Goal: Task Accomplishment & Management: Use online tool/utility

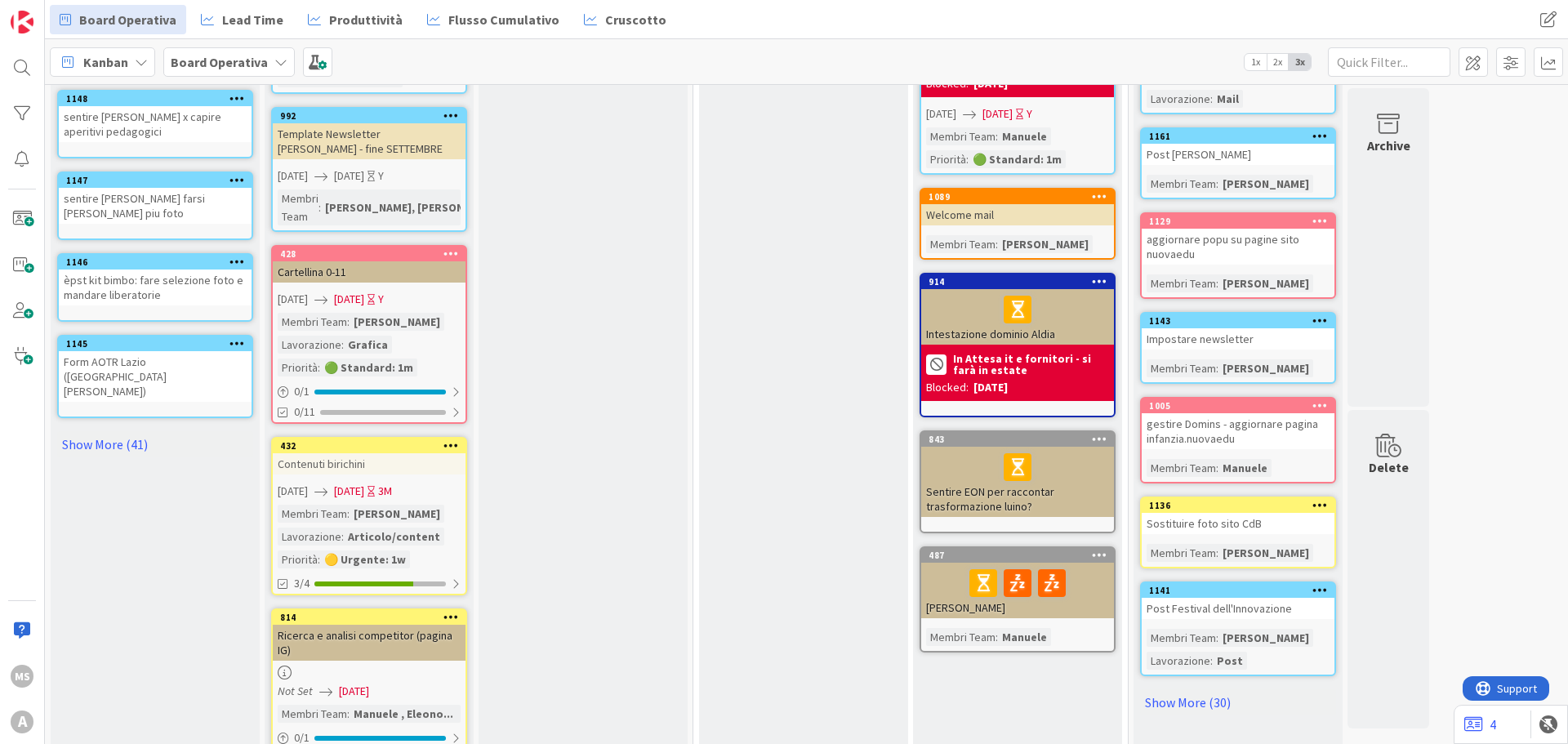
scroll to position [719, 0]
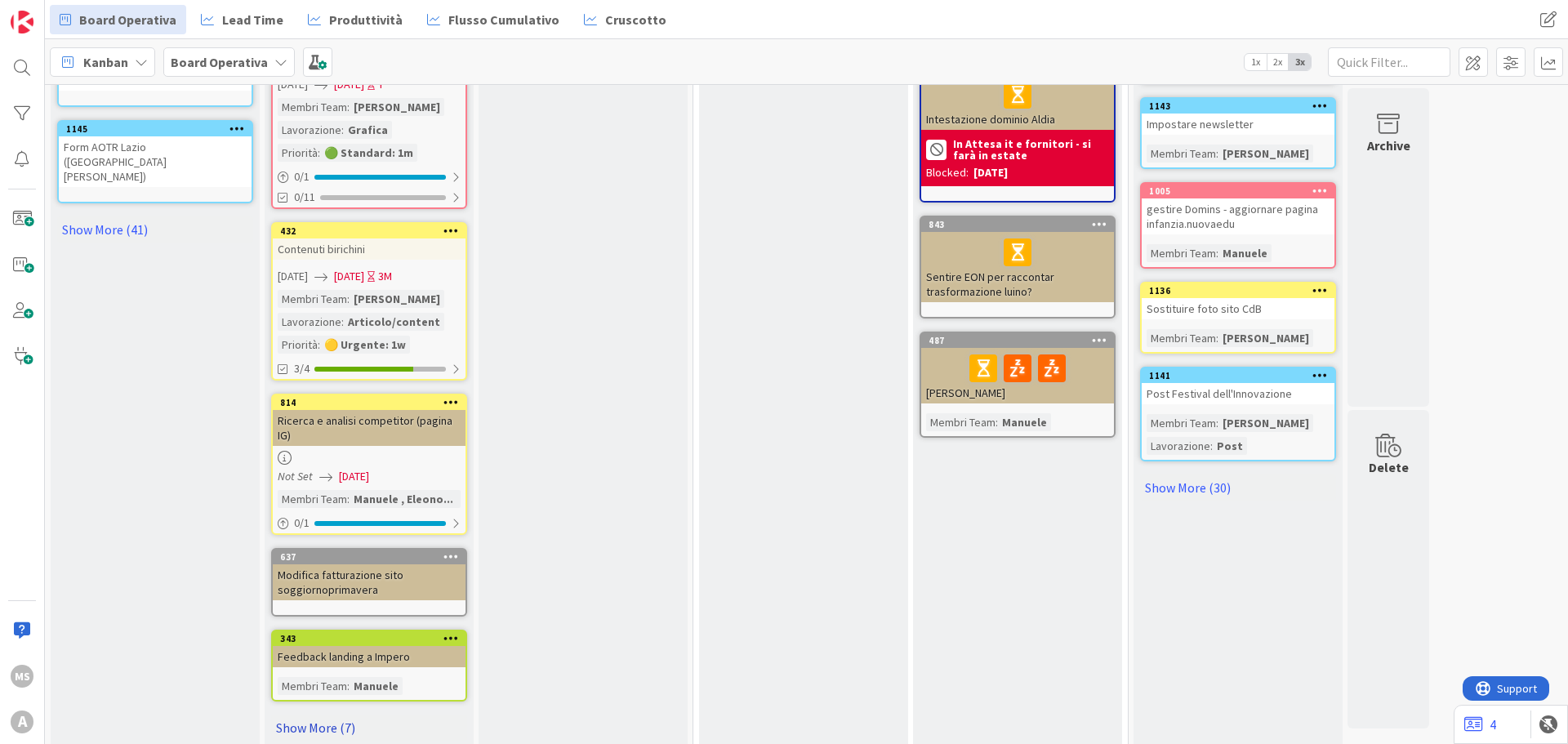
click at [318, 714] on link "Show More (7)" at bounding box center [369, 727] width 196 height 26
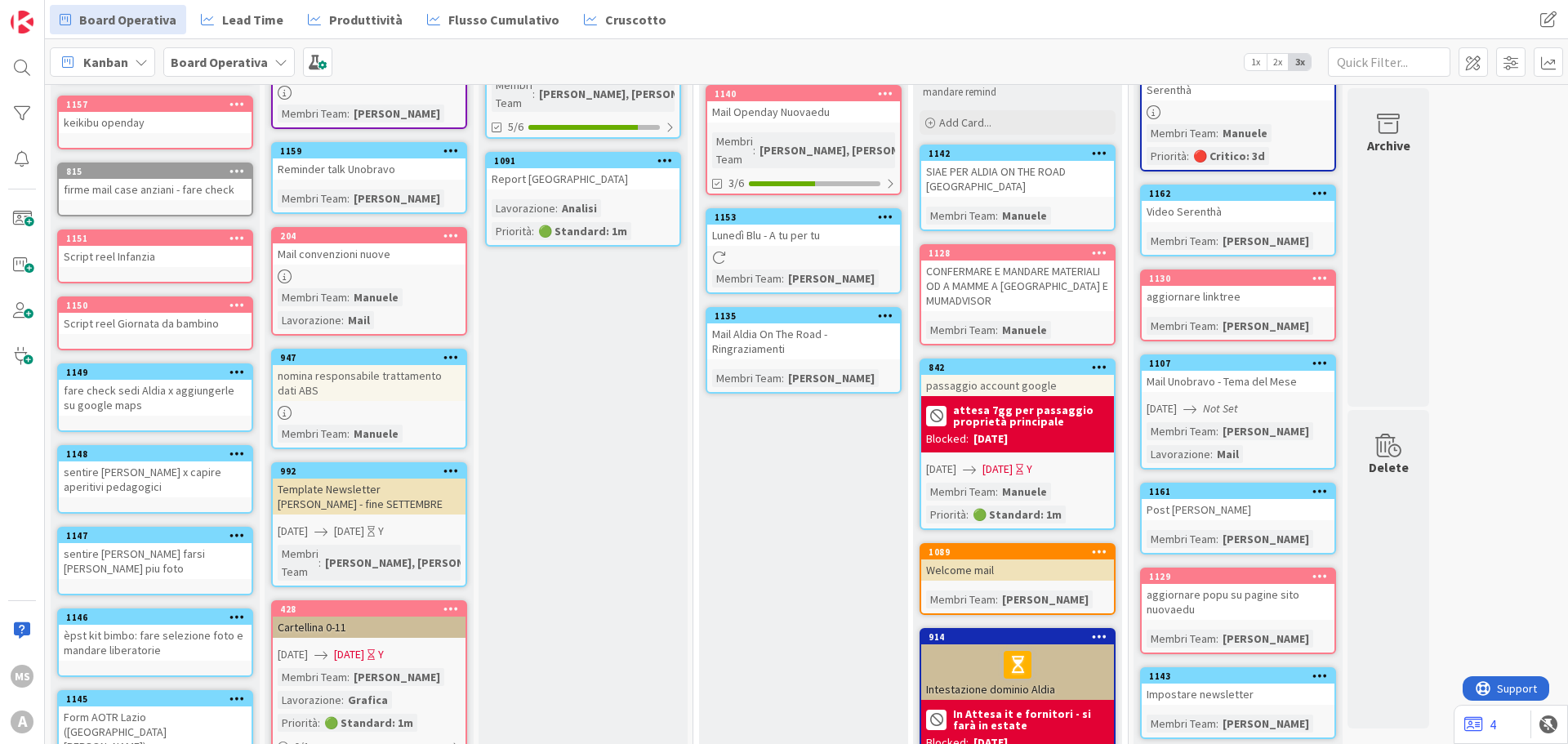
scroll to position [0, 0]
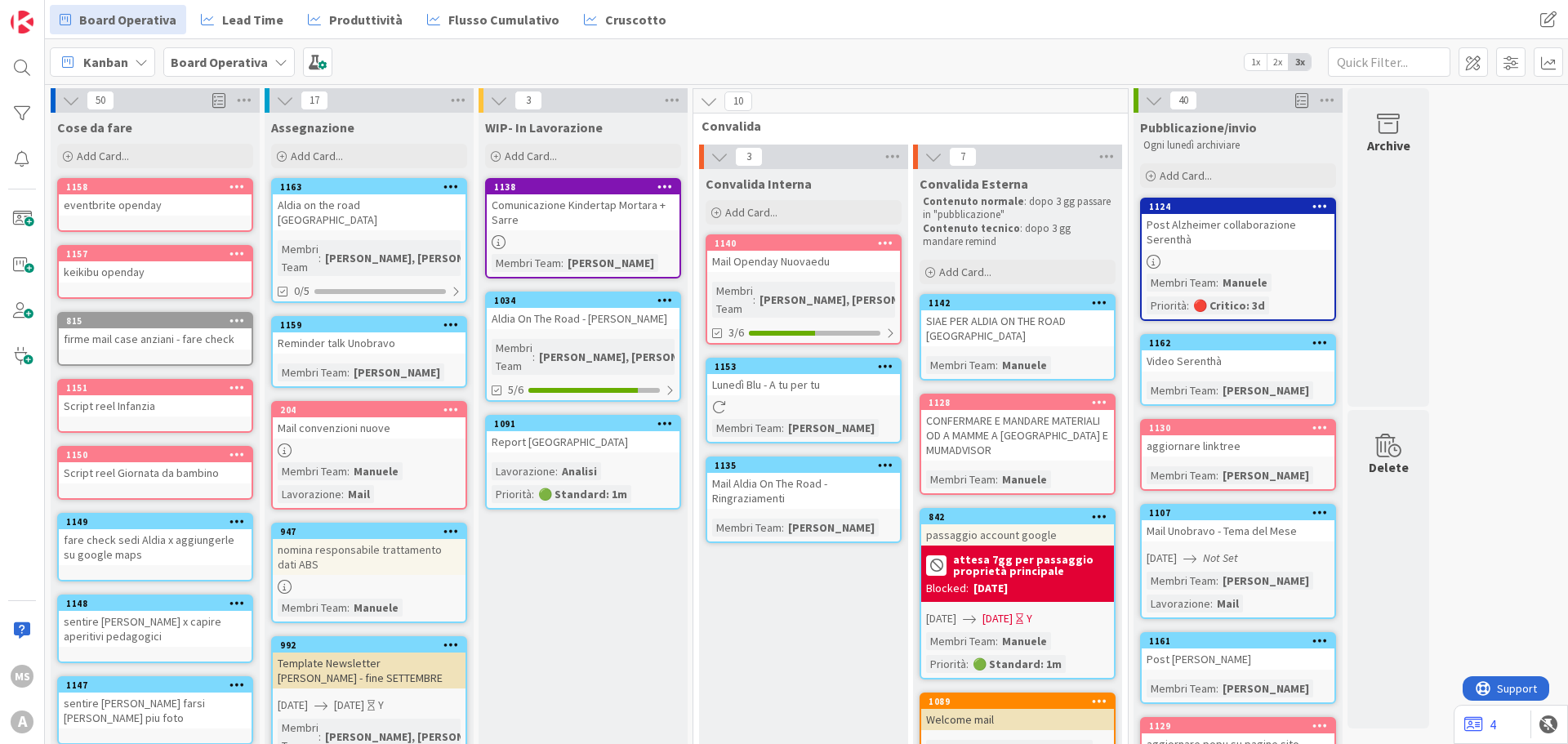
click at [198, 137] on div "Cose da fare Add Card..." at bounding box center [155, 142] width 209 height 58
click at [195, 148] on div "Add Card..." at bounding box center [155, 156] width 196 height 25
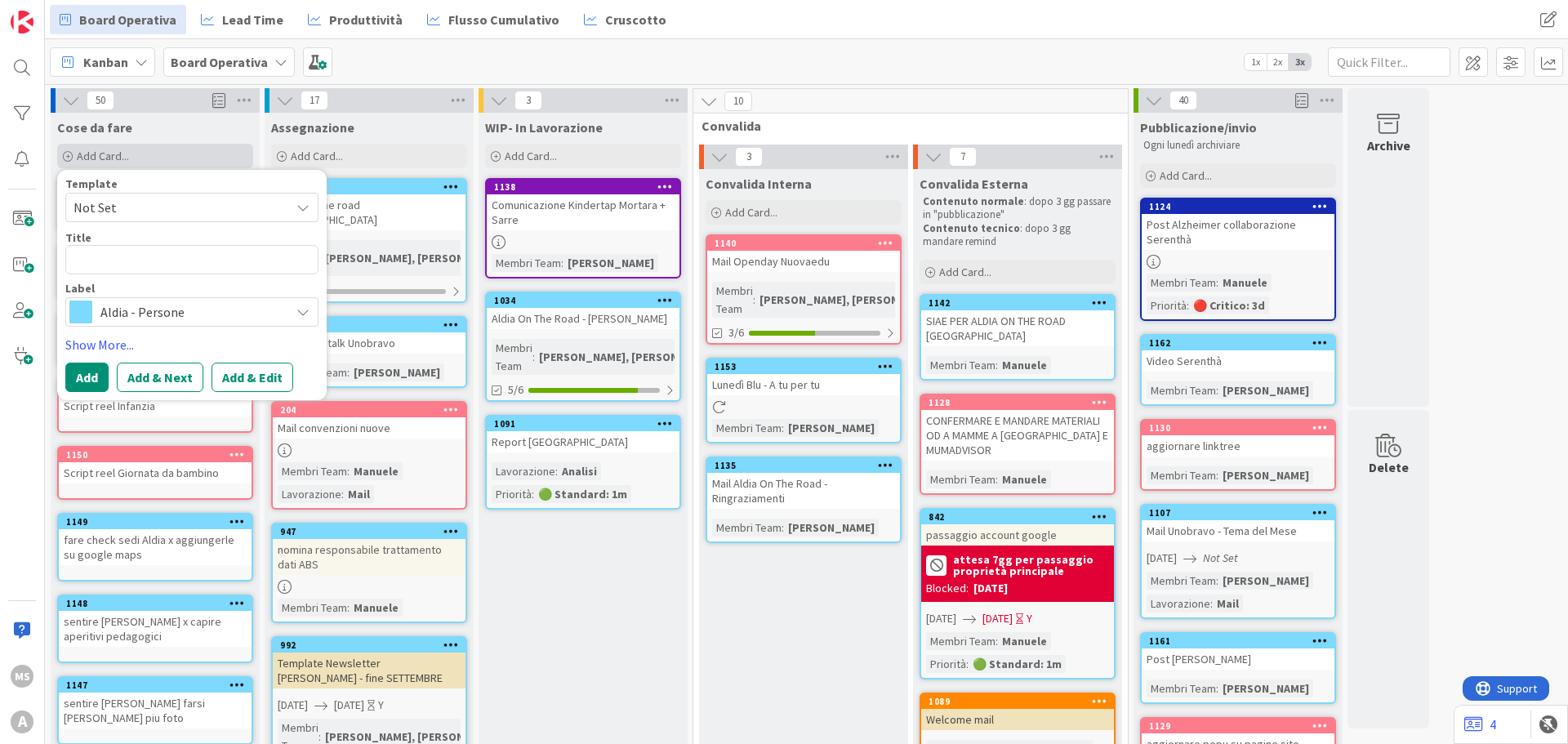
type textarea "x"
type textarea "F"
type textarea "x"
type textarea "F"
type textarea "x"
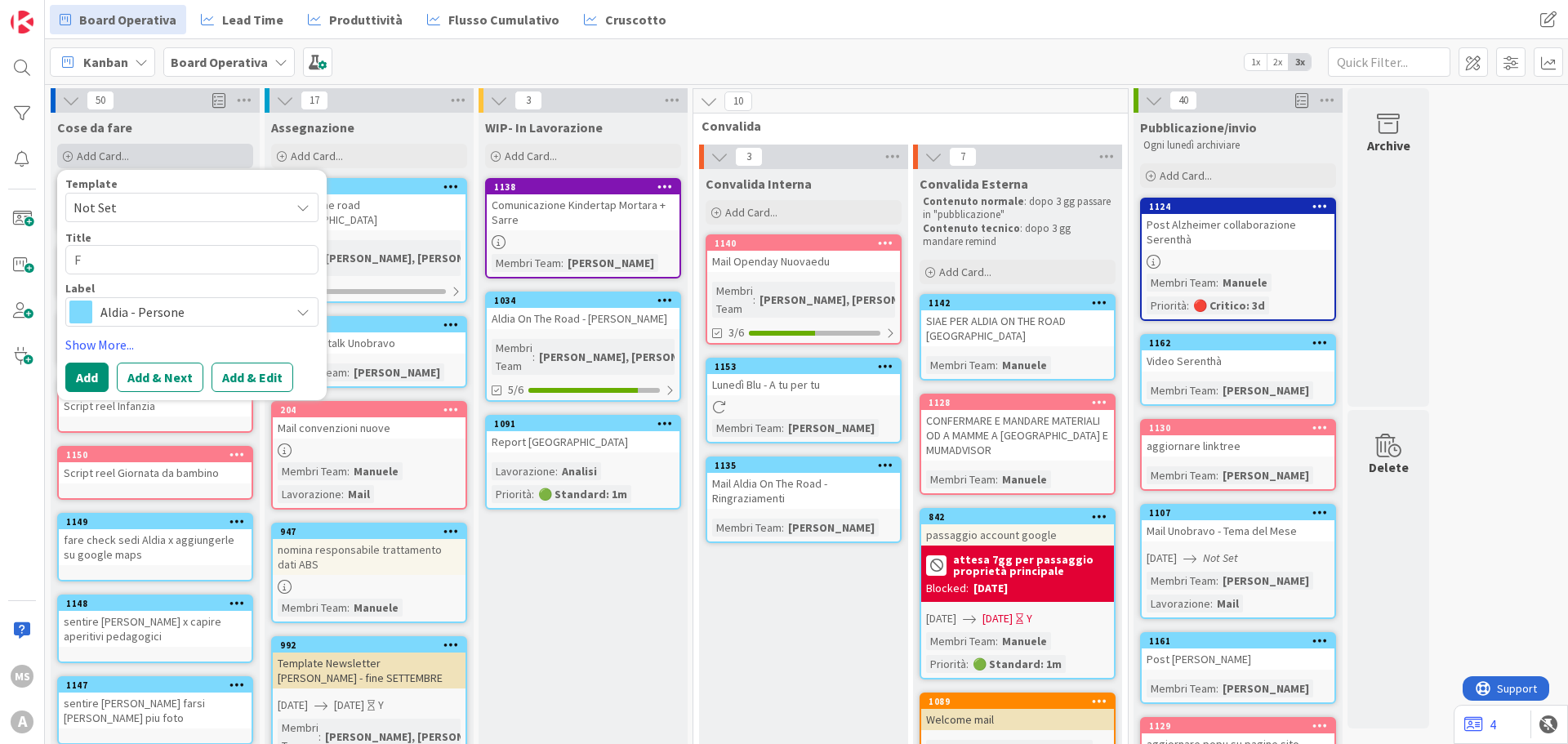
type textarea "Fo"
type textarea "x"
type textarea "Fol"
type textarea "x"
type textarea "Foll"
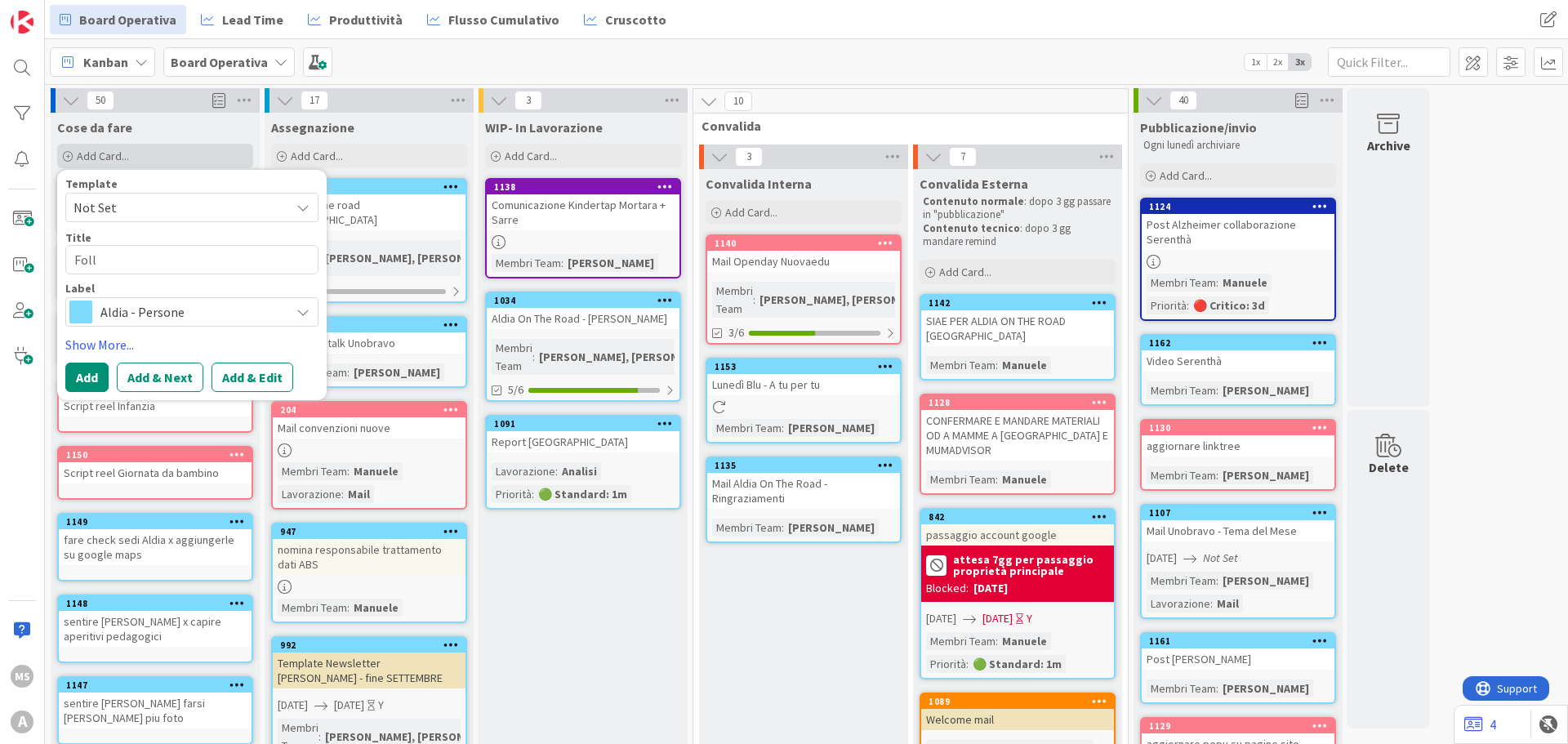
type textarea "x"
type textarea "Follo"
type textarea "x"
type textarea "Follow"
type textarea "x"
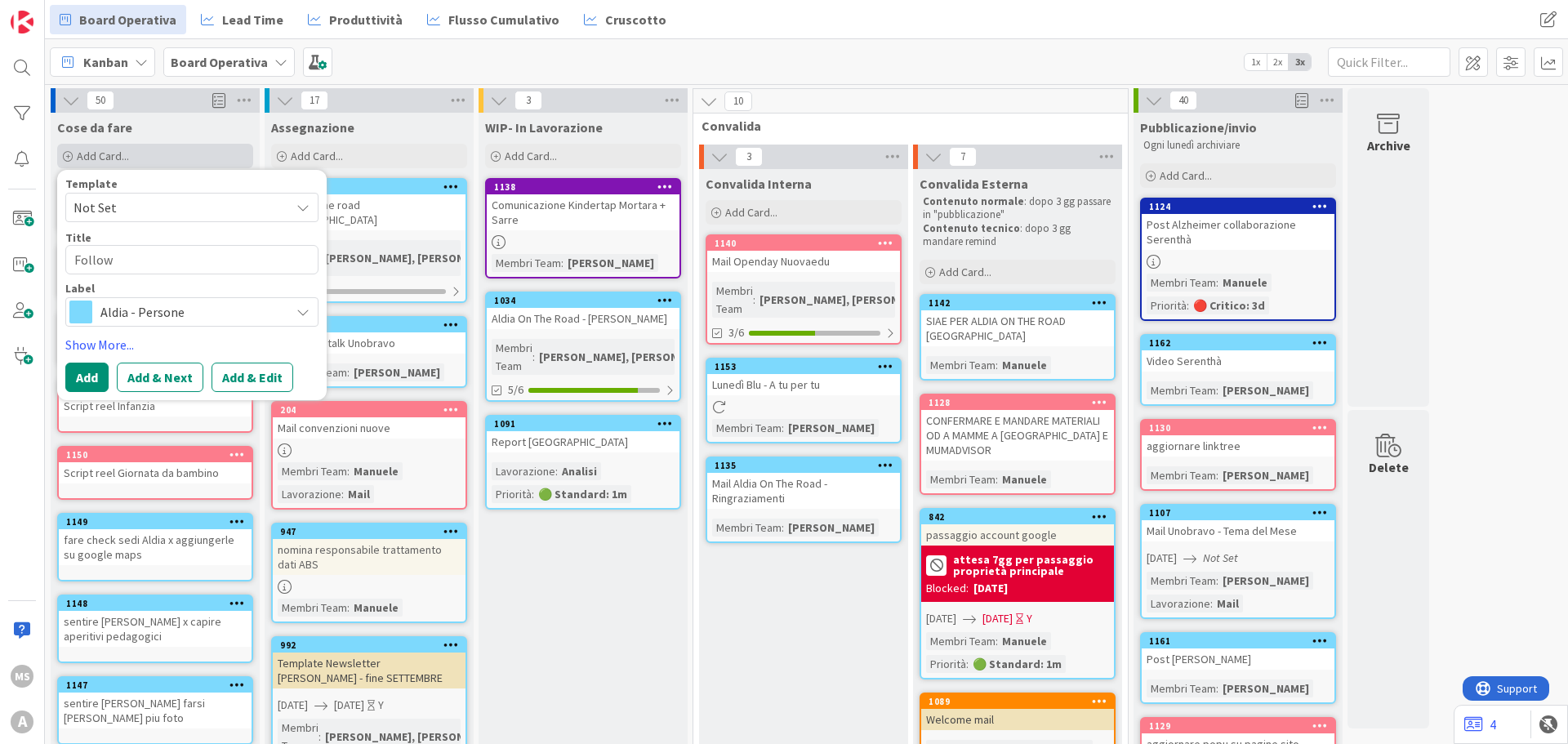
type textarea "Follow"
type textarea "x"
type textarea "Follow"
type textarea "x"
type textarea "Follow"
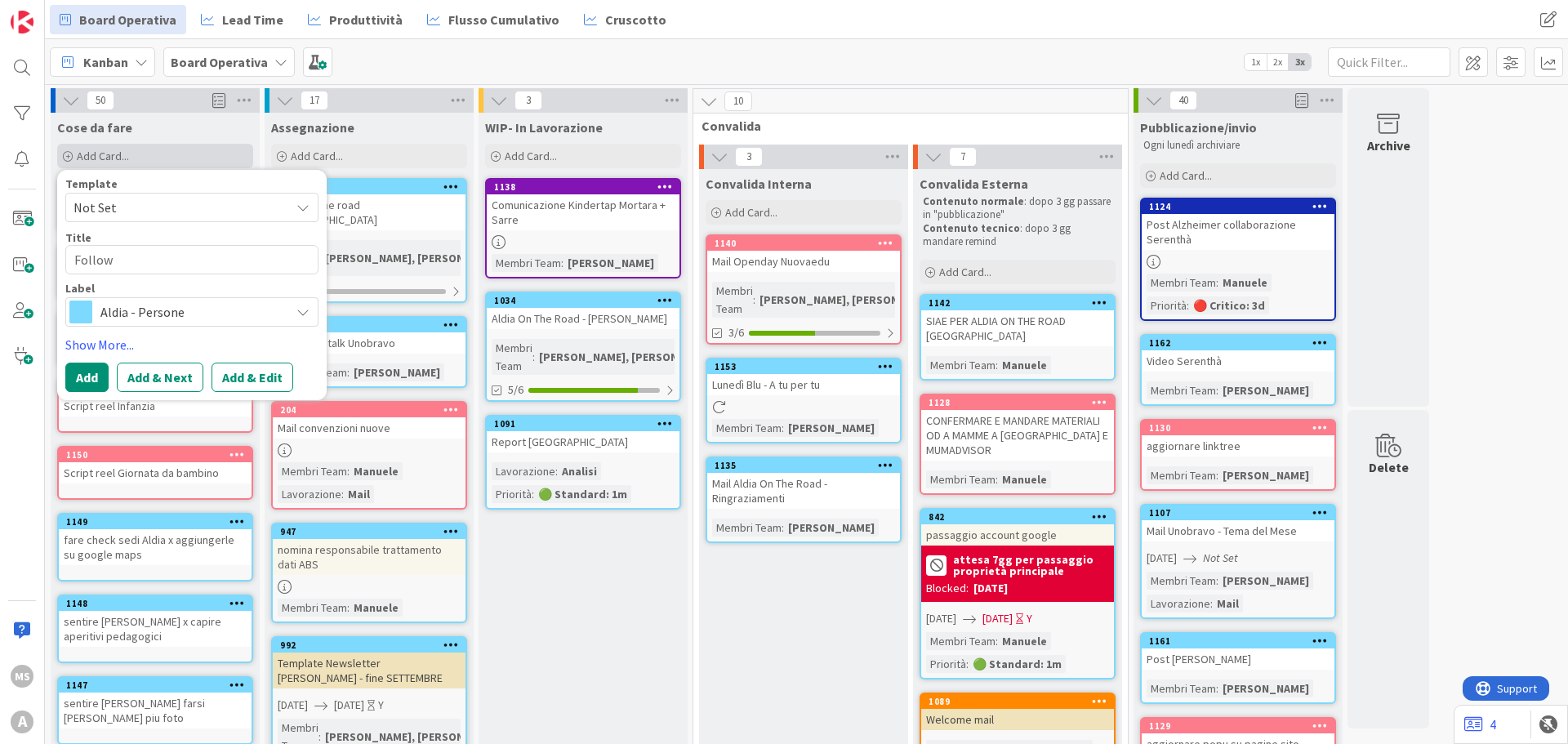
type textarea "x"
type textarea "Follow u"
type textarea "x"
type textarea "Follow up"
type textarea "x"
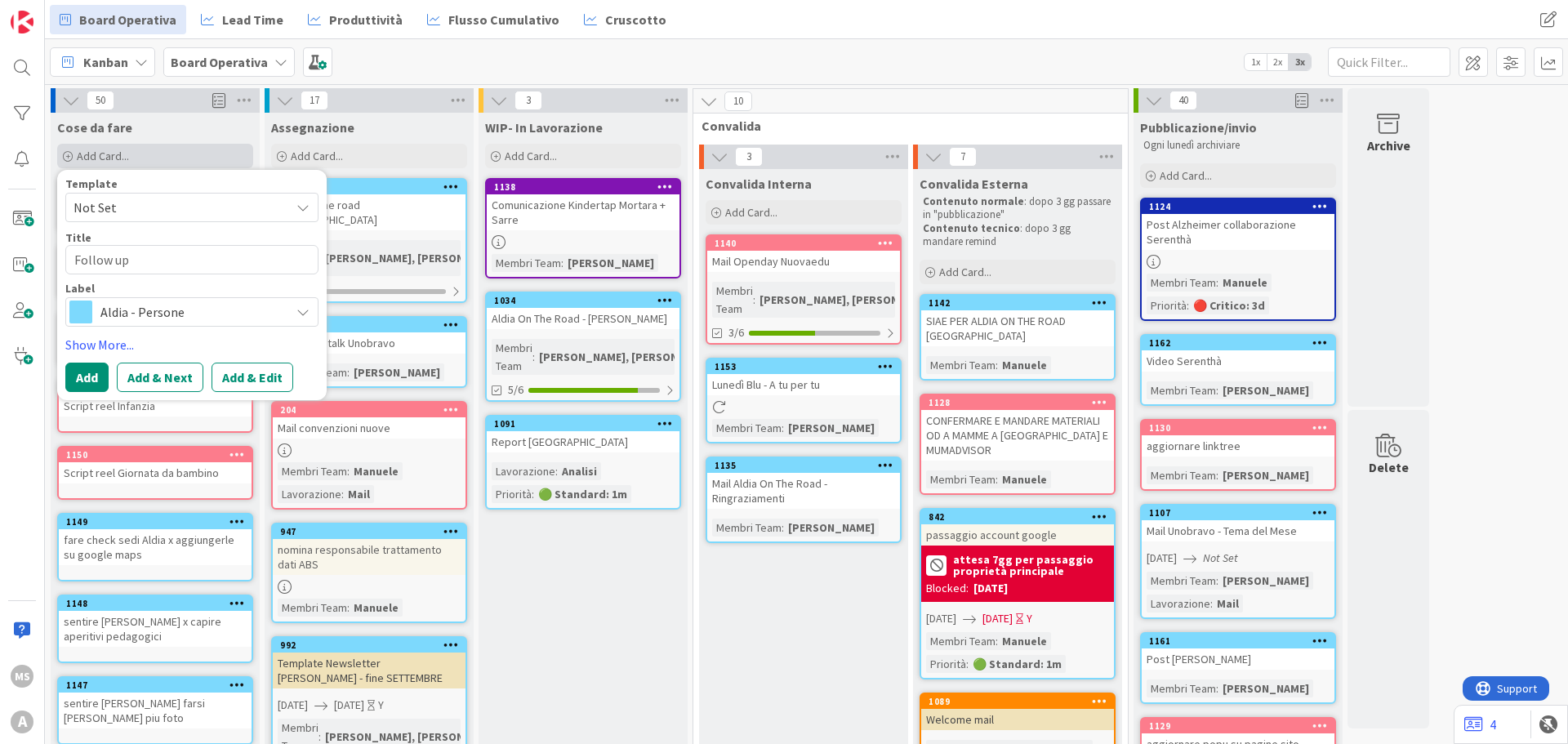
type textarea "Follow up"
type textarea "x"
type textarea "Follow up"
type textarea "x"
type textarea "Follow u"
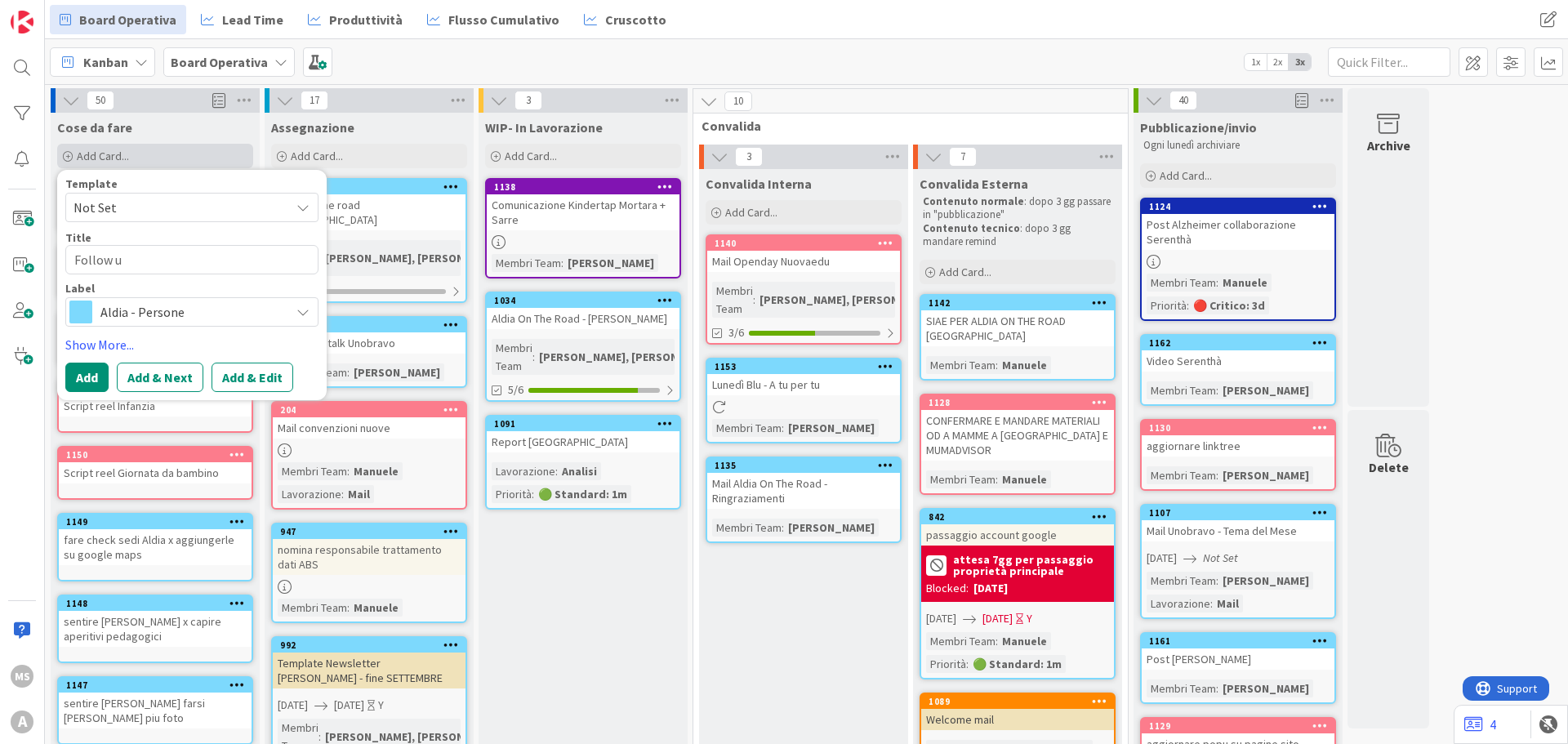
type textarea "x"
type textarea "Follow up"
type textarea "x"
type textarea "Follow up"
type textarea "x"
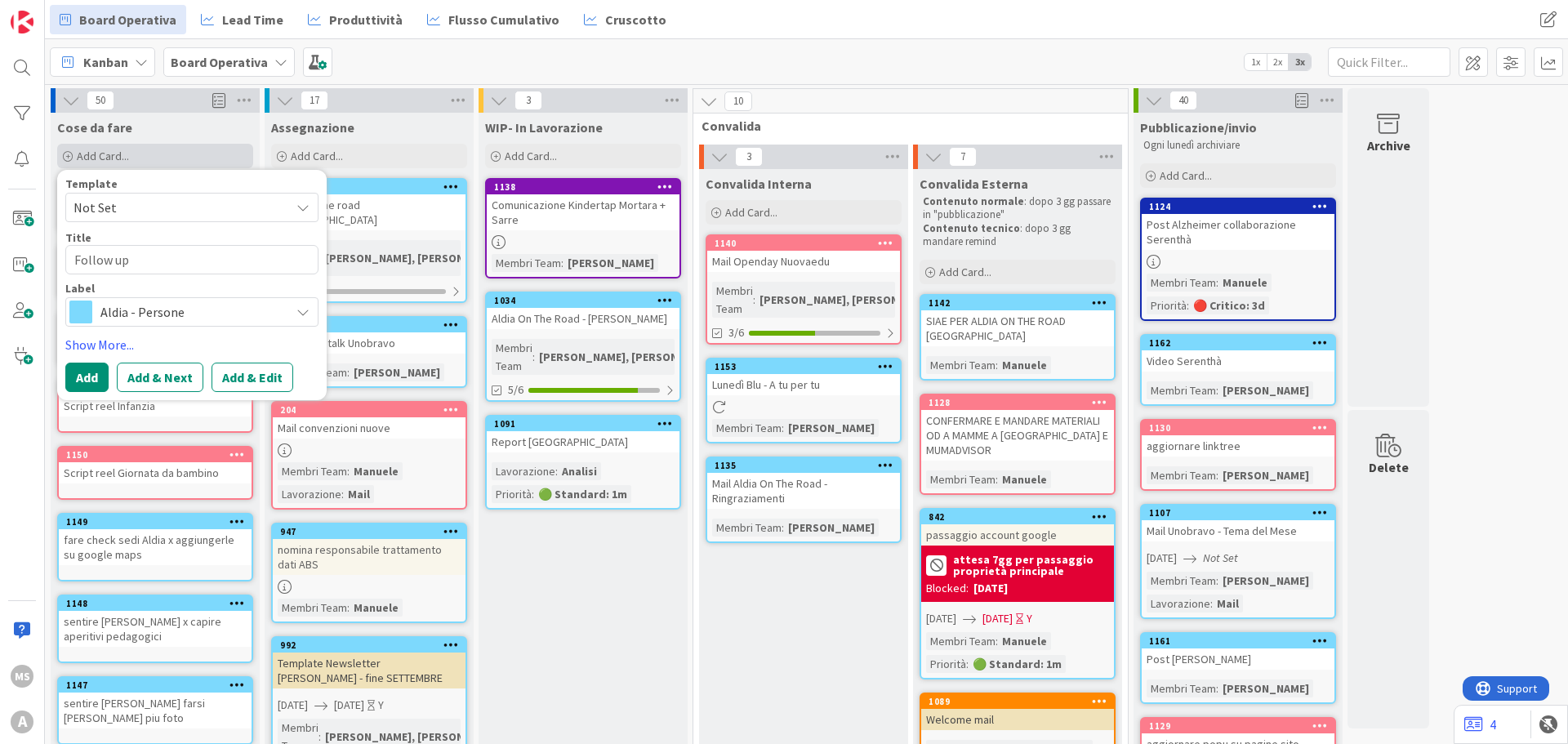
type textarea "Follow up"
type textarea "x"
type textarea "Follow u"
type textarea "x"
type textarea "Follow"
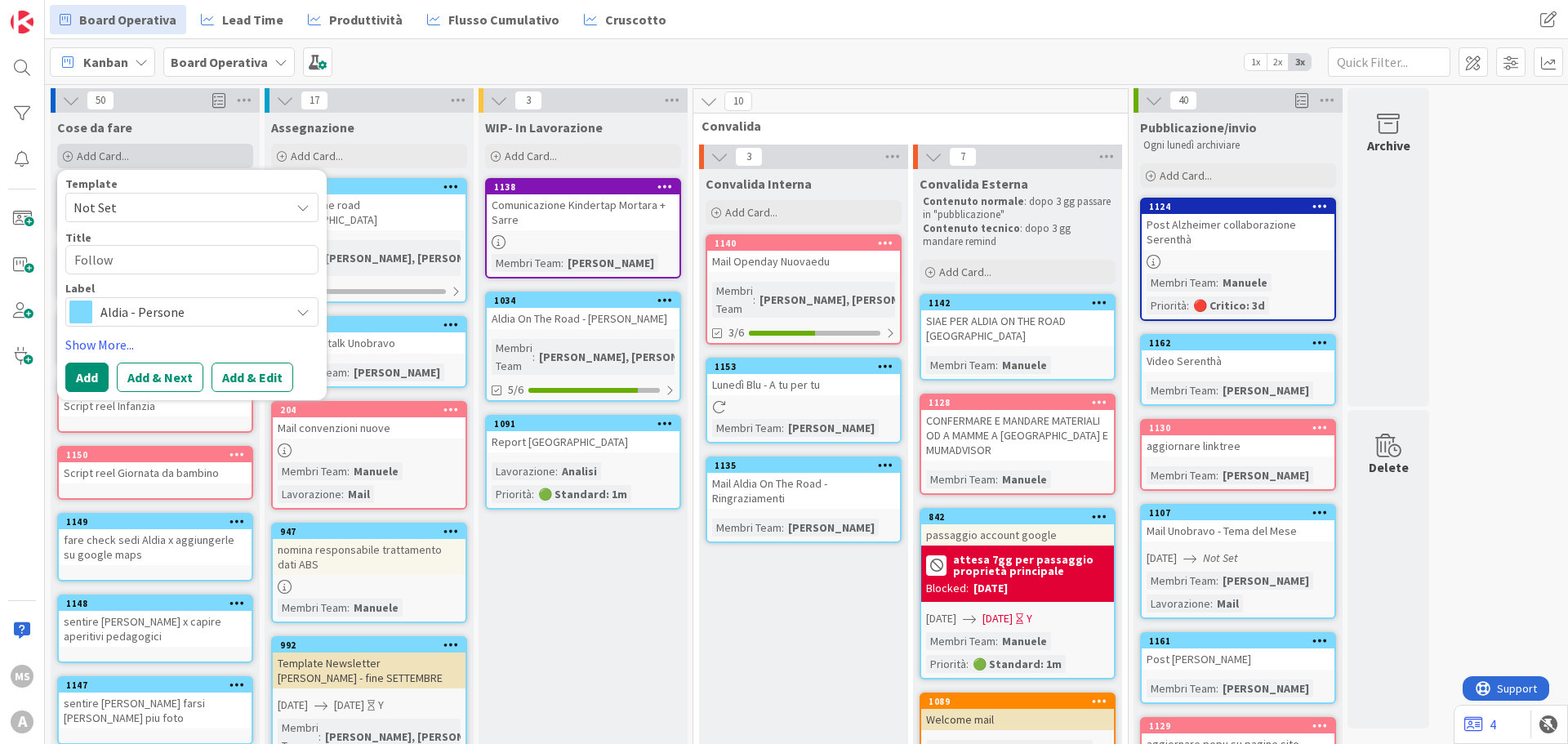
type textarea "x"
type textarea "Follow u"
type textarea "x"
type textarea "Follow uo"
type textarea "x"
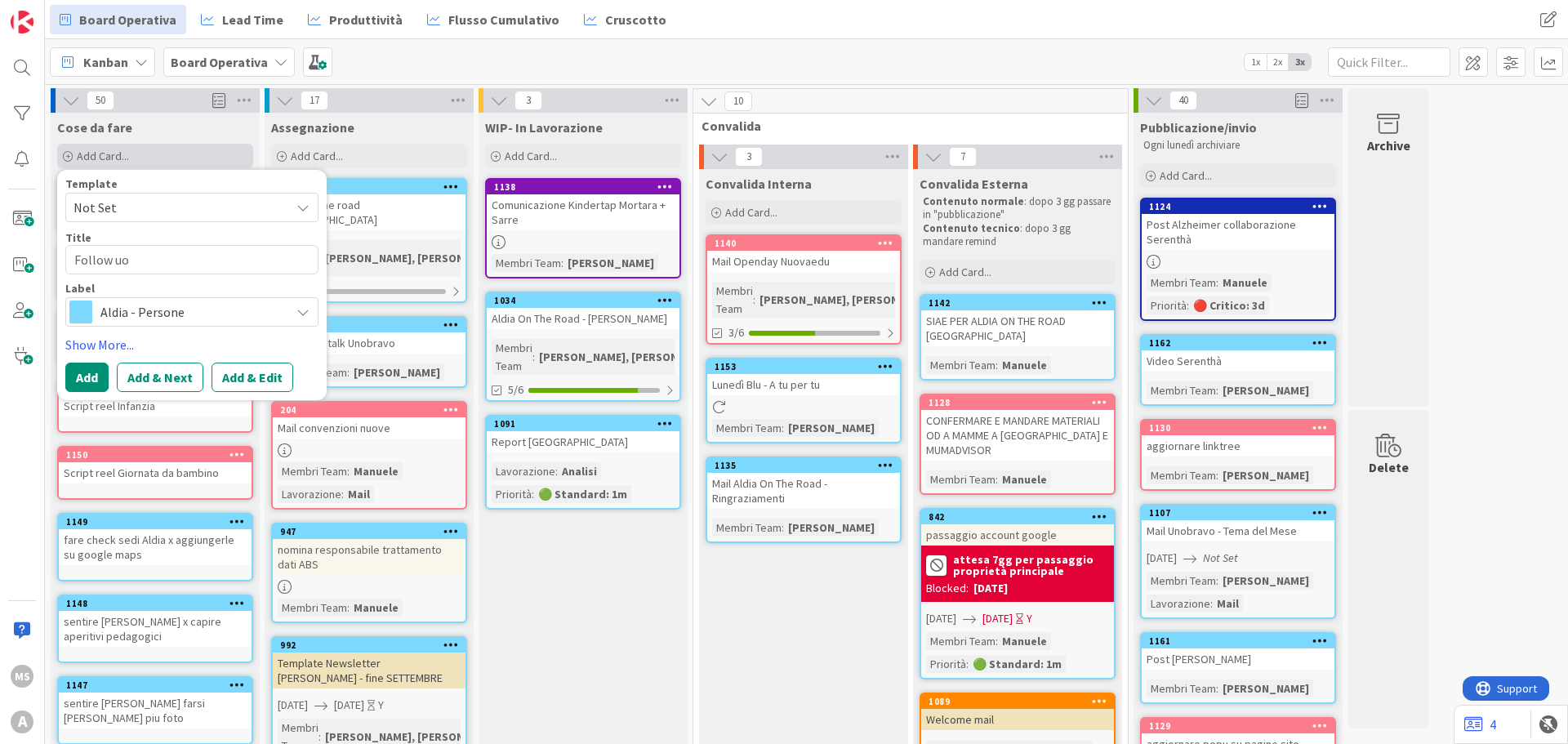
type textarea "Follow u"
type textarea "x"
type textarea "Follow up"
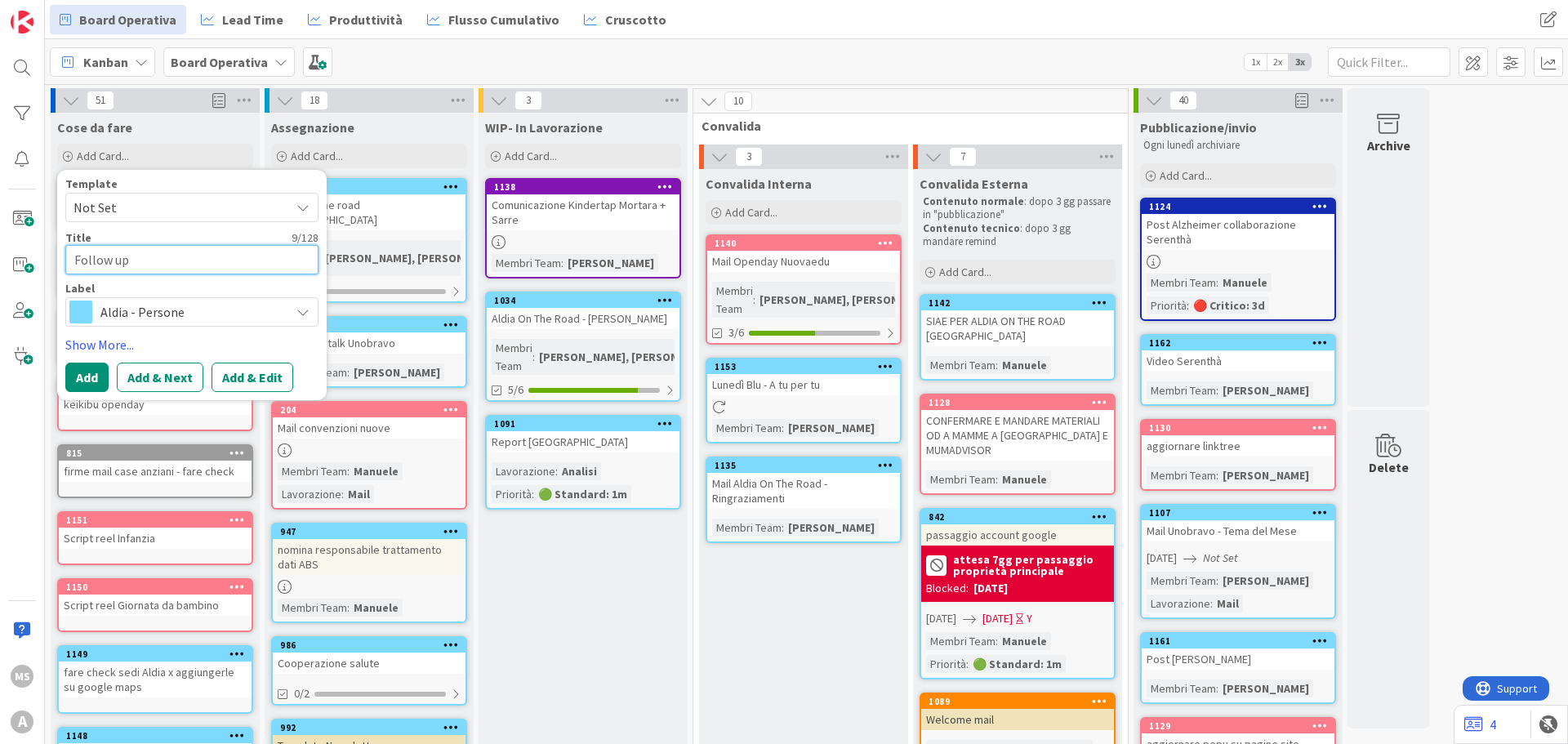
click at [165, 261] on textarea "Follow up" at bounding box center [192, 260] width 254 height 29
type textarea "x"
type textarea "Follow up"
type textarea "x"
type textarea "Follow up A"
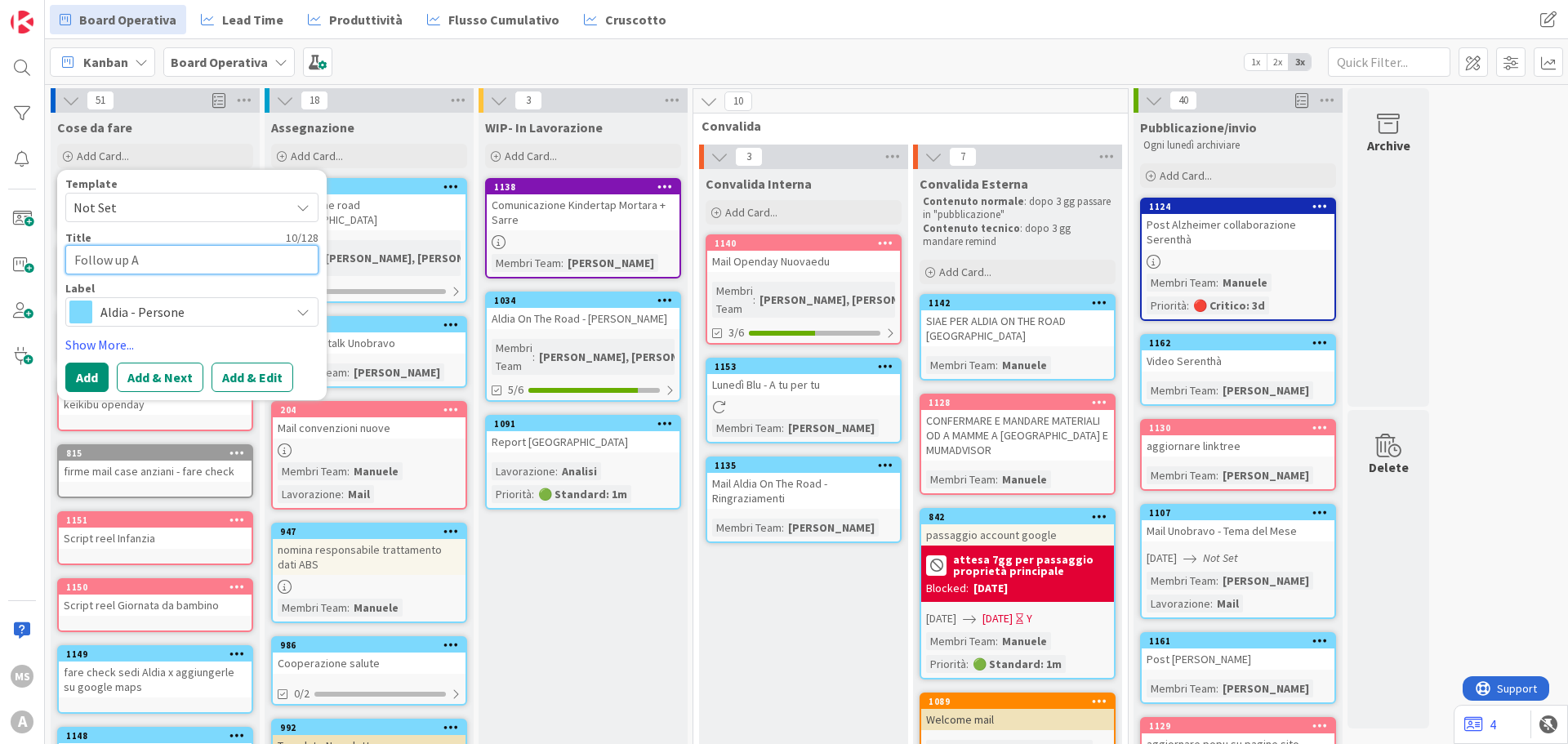
type textarea "x"
type textarea "Follow up AS"
type textarea "x"
type textarea "Follow up ASS"
type textarea "x"
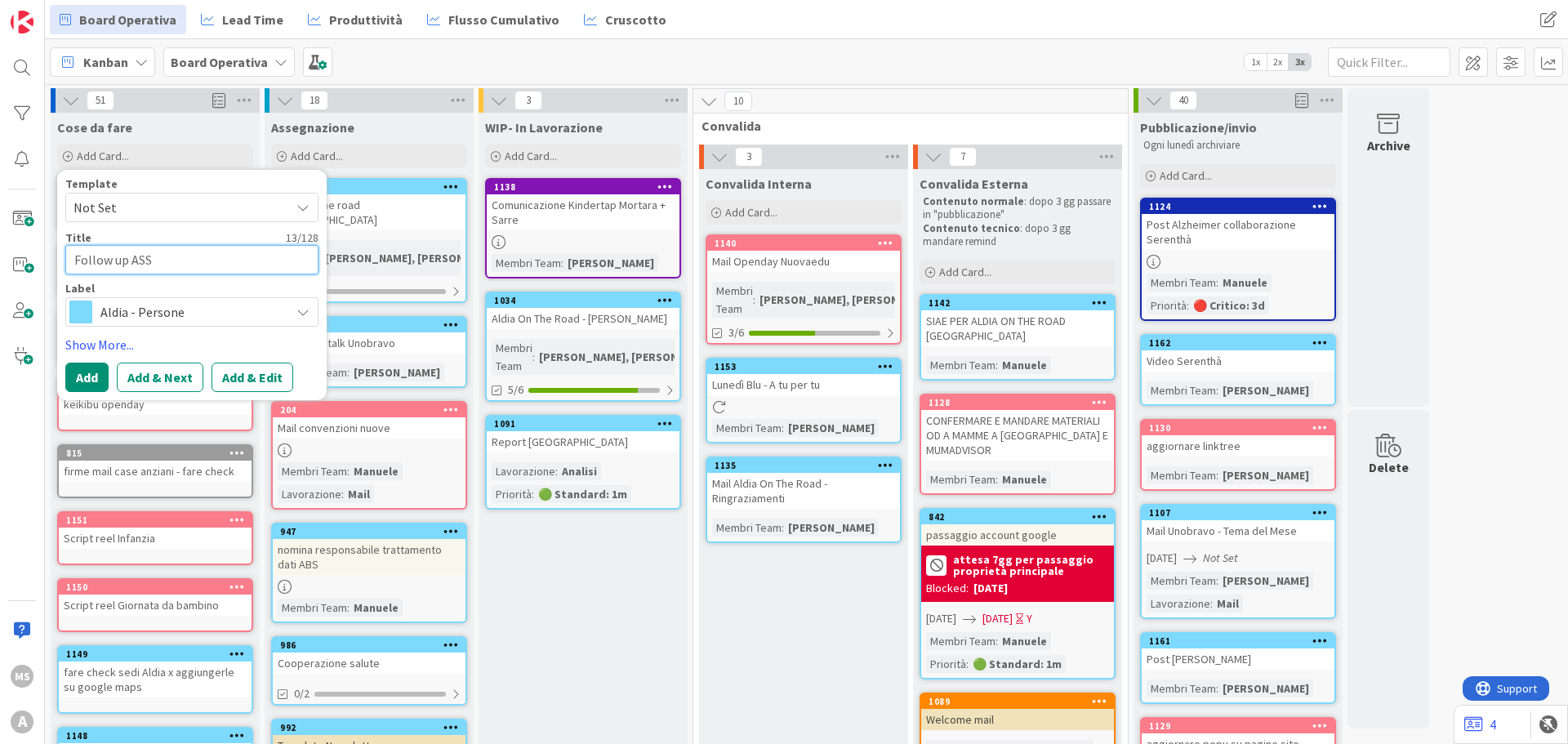
type textarea "Follow up AS"
type textarea "x"
type textarea "Follow up ASC"
click at [89, 376] on button "Add" at bounding box center [87, 377] width 43 height 29
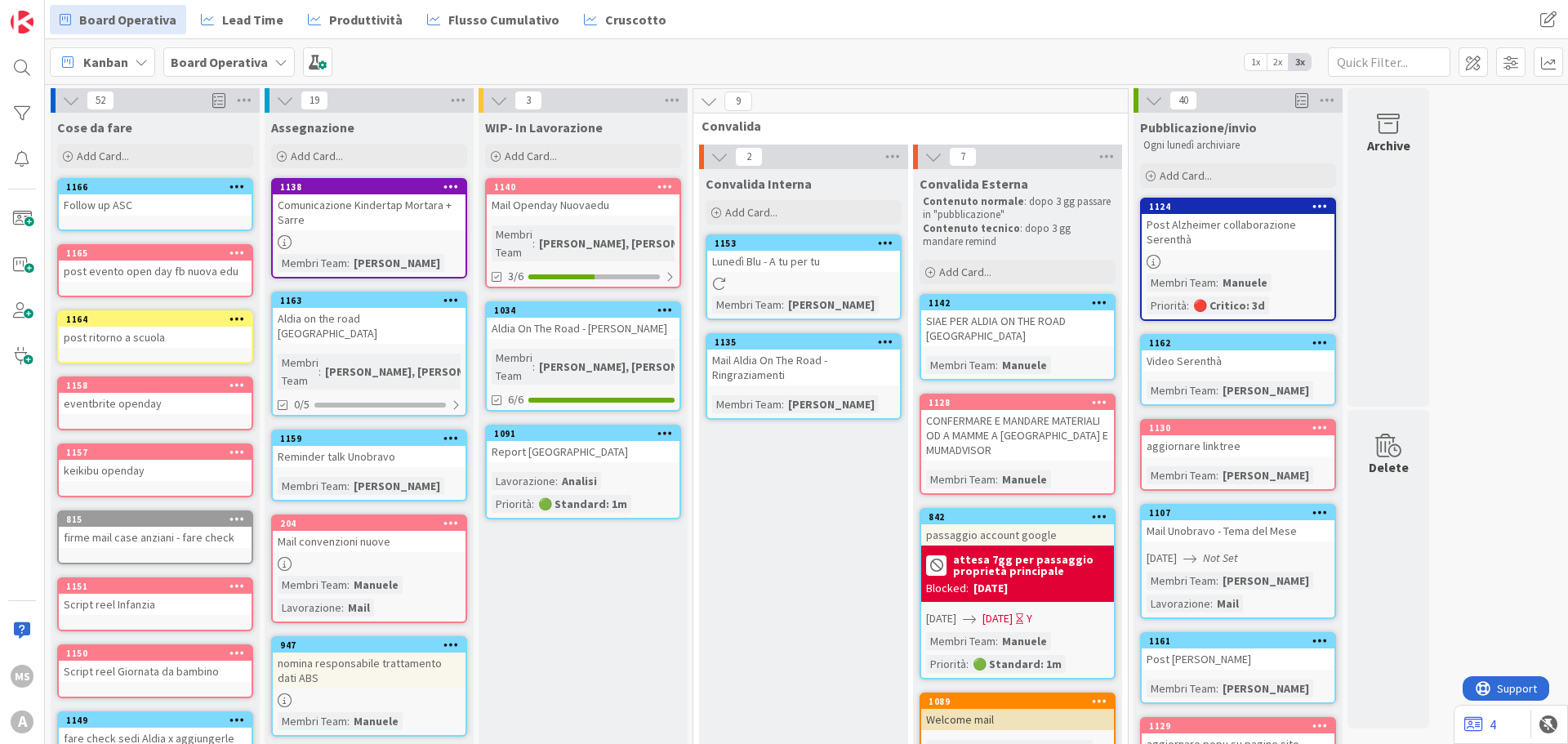
click at [597, 216] on link "1140 Mail Openday Nuovaedu Membri Team : [PERSON_NAME], [PERSON_NAME] 3/6" at bounding box center [583, 232] width 196 height 110
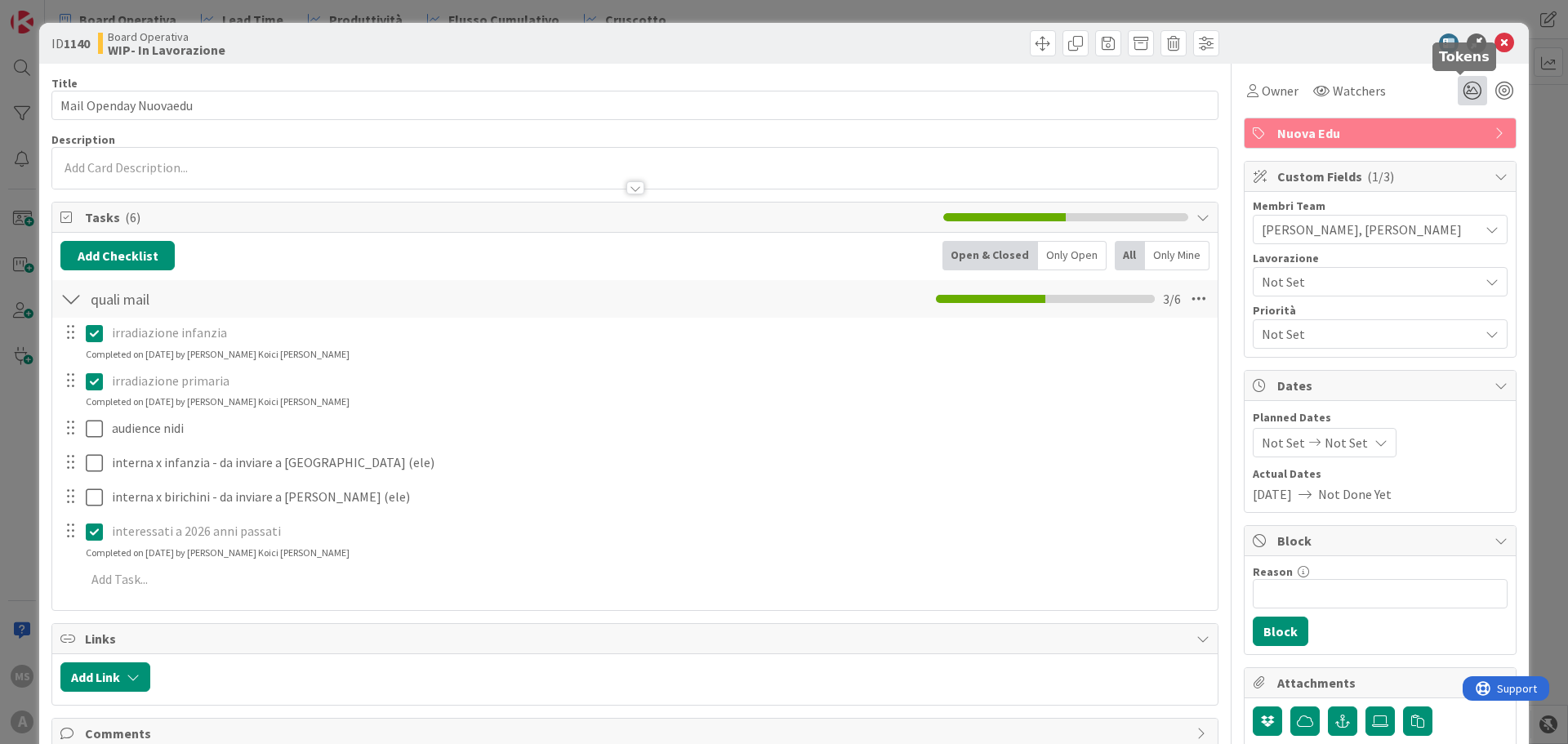
click at [1458, 88] on icon at bounding box center [1472, 90] width 29 height 29
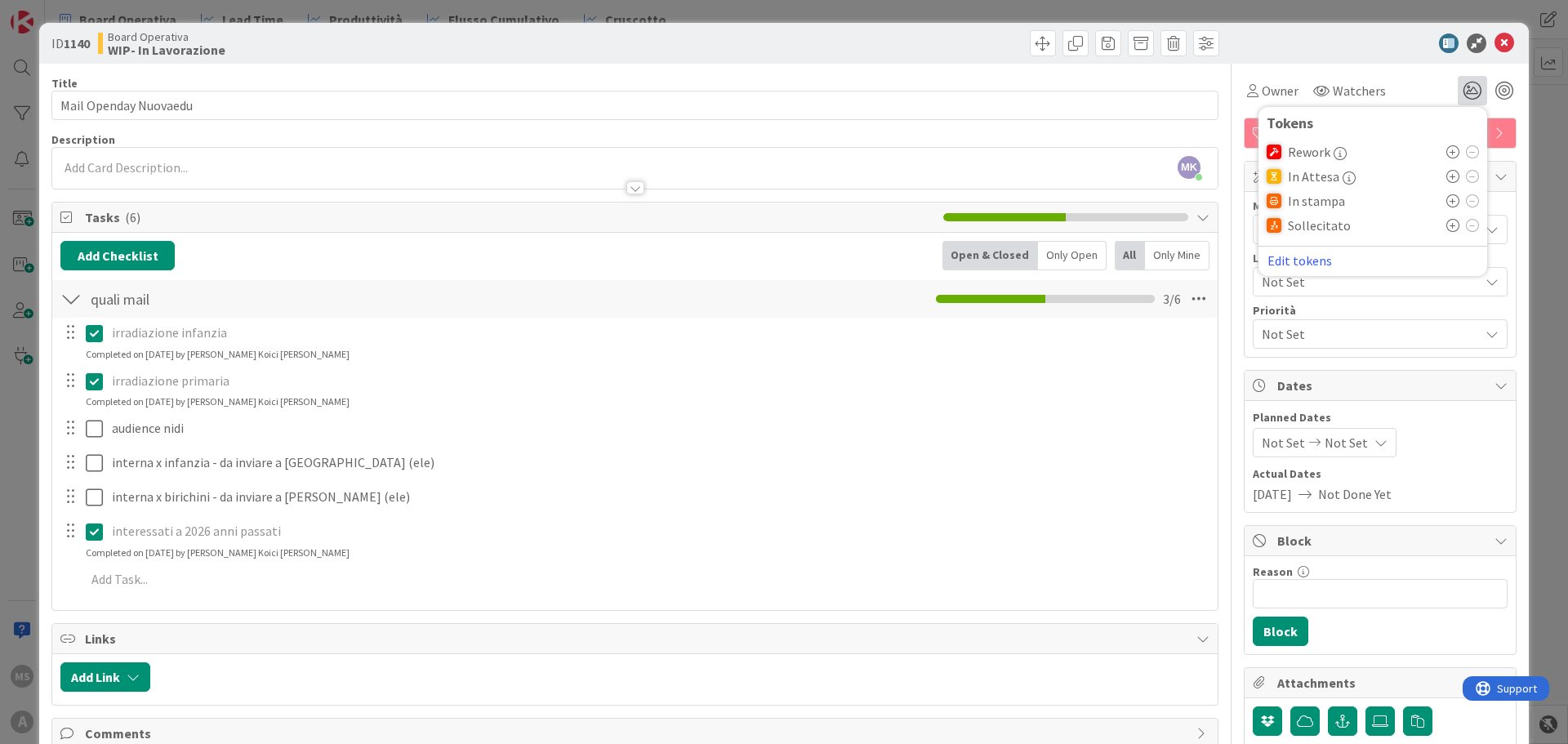
click at [1447, 153] on icon at bounding box center [1453, 151] width 13 height 13
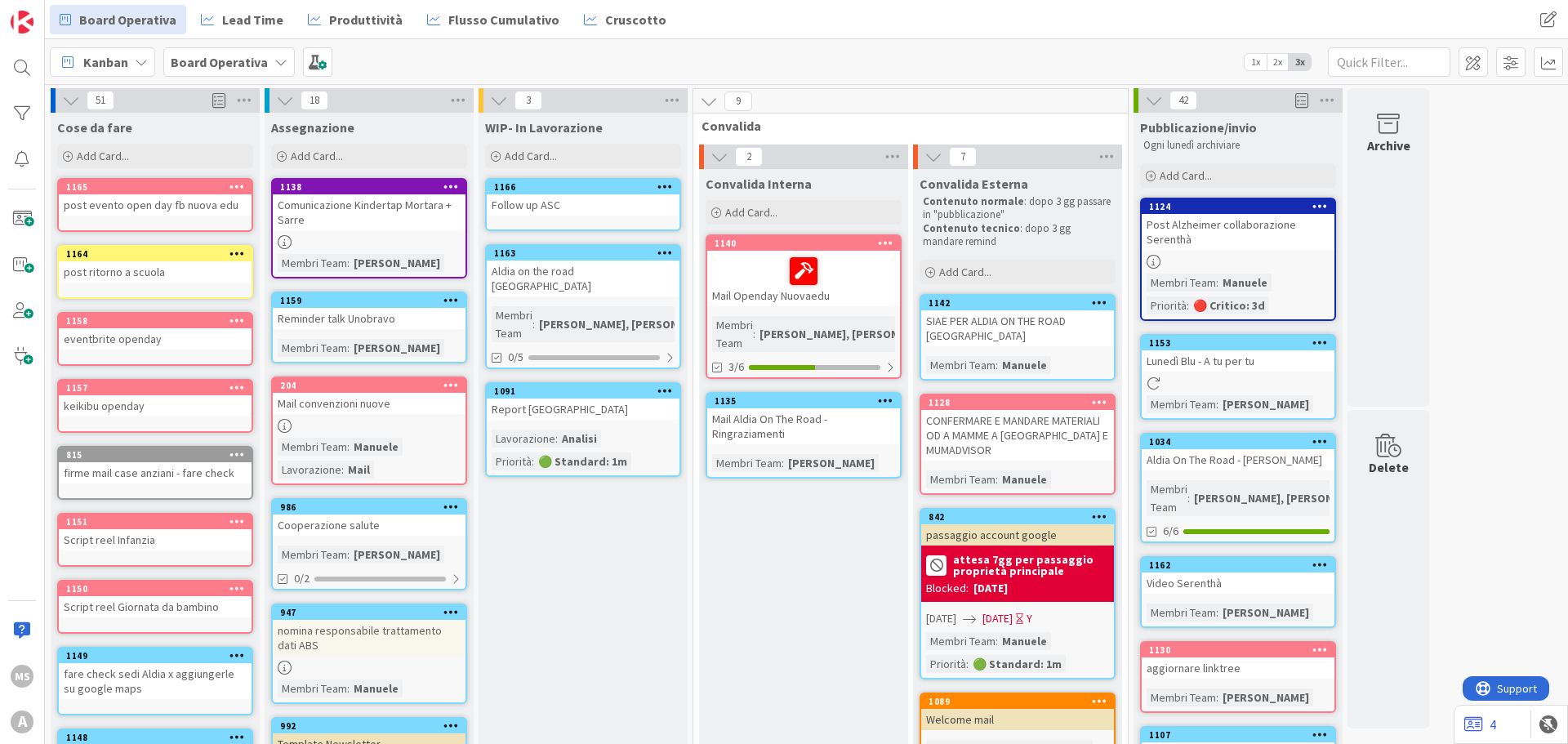
click at [541, 204] on div "Follow up ASC" at bounding box center [583, 204] width 192 height 21
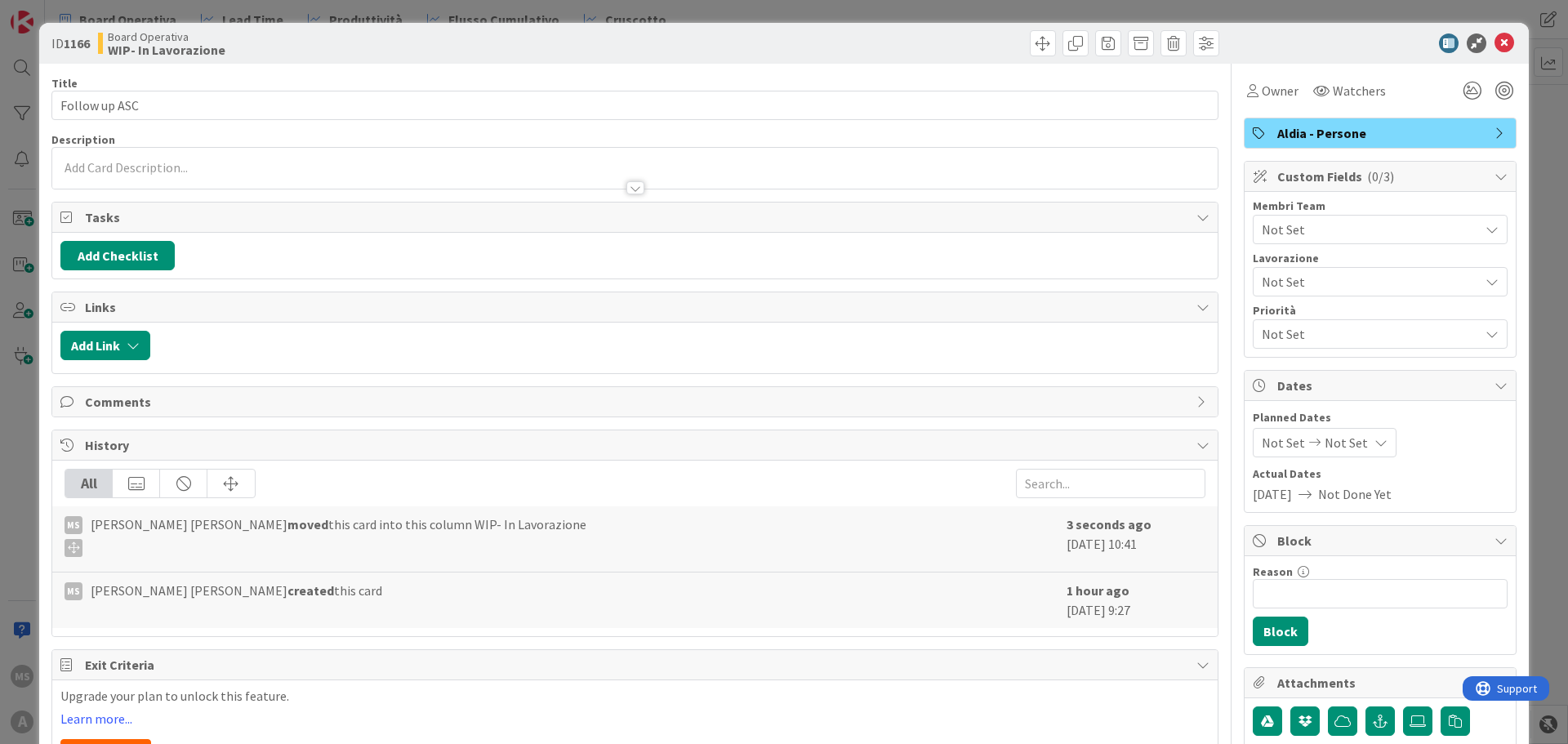
click at [1303, 222] on span "Not Set" at bounding box center [1370, 229] width 217 height 19
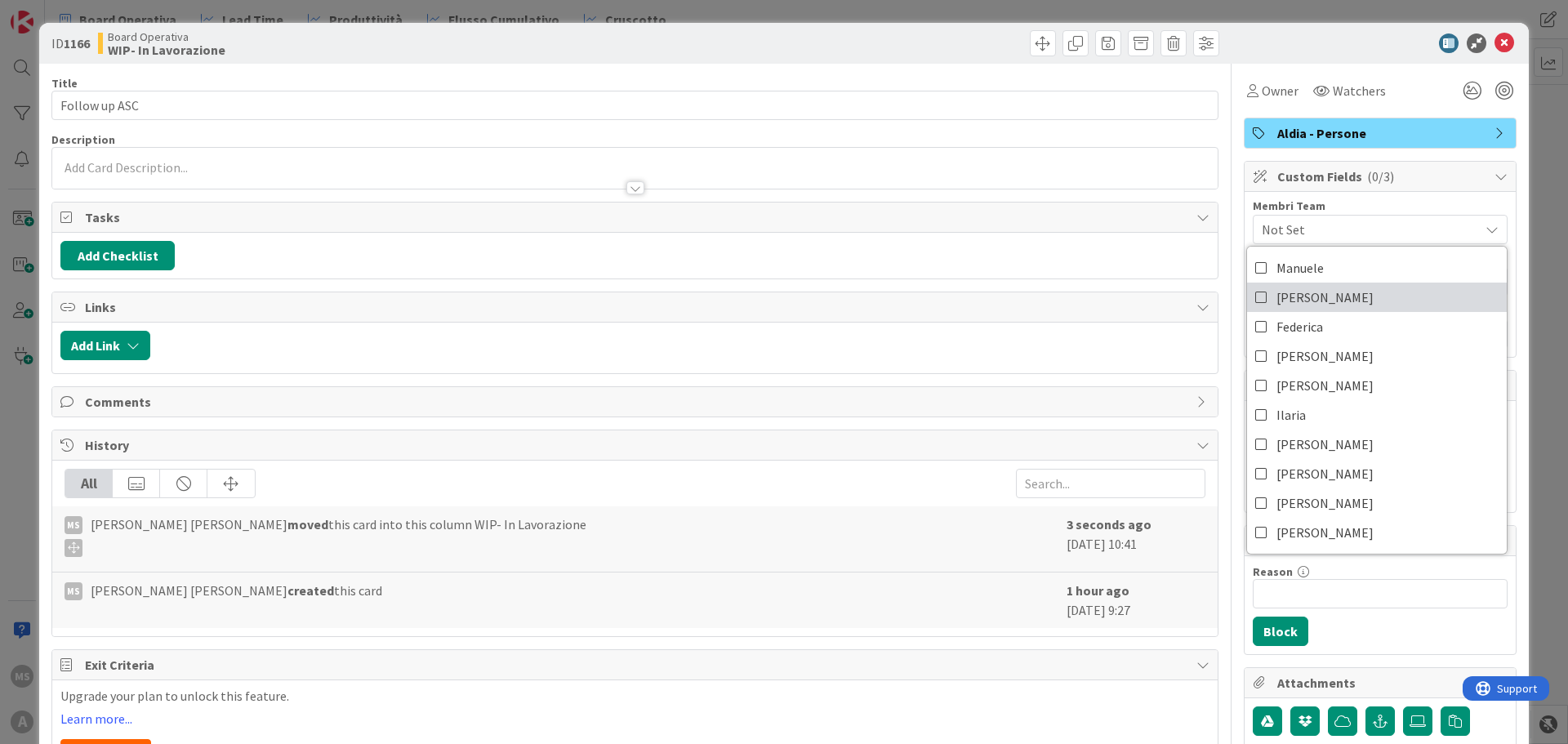
click at [1302, 300] on span "[PERSON_NAME]" at bounding box center [1324, 296] width 98 height 25
click at [1498, 38] on icon at bounding box center [1503, 43] width 19 height 19
